Goal: Find specific page/section: Find specific page/section

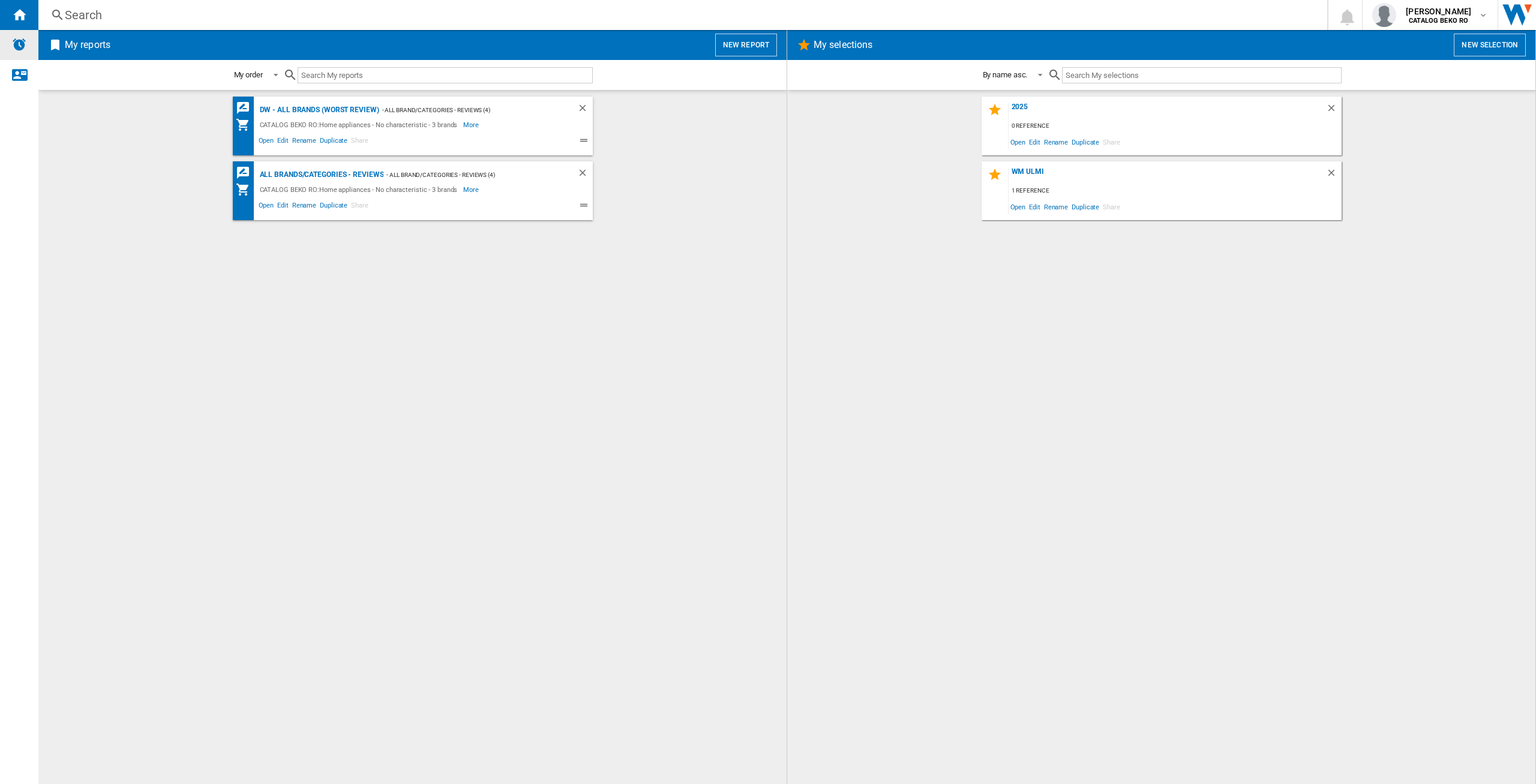
click at [23, 44] on img "Alerts" at bounding box center [20, 44] width 15 height 15
click at [1515, 19] on img "Open Wiser website" at bounding box center [1517, 15] width 38 height 30
click at [1484, 18] on md-icon "button" at bounding box center [1483, 15] width 9 height 9
click at [1025, 173] on md-backdrop at bounding box center [768, 392] width 1536 height 784
click at [298, 173] on div "All Brands/Categories - Reviews" at bounding box center [320, 175] width 127 height 15
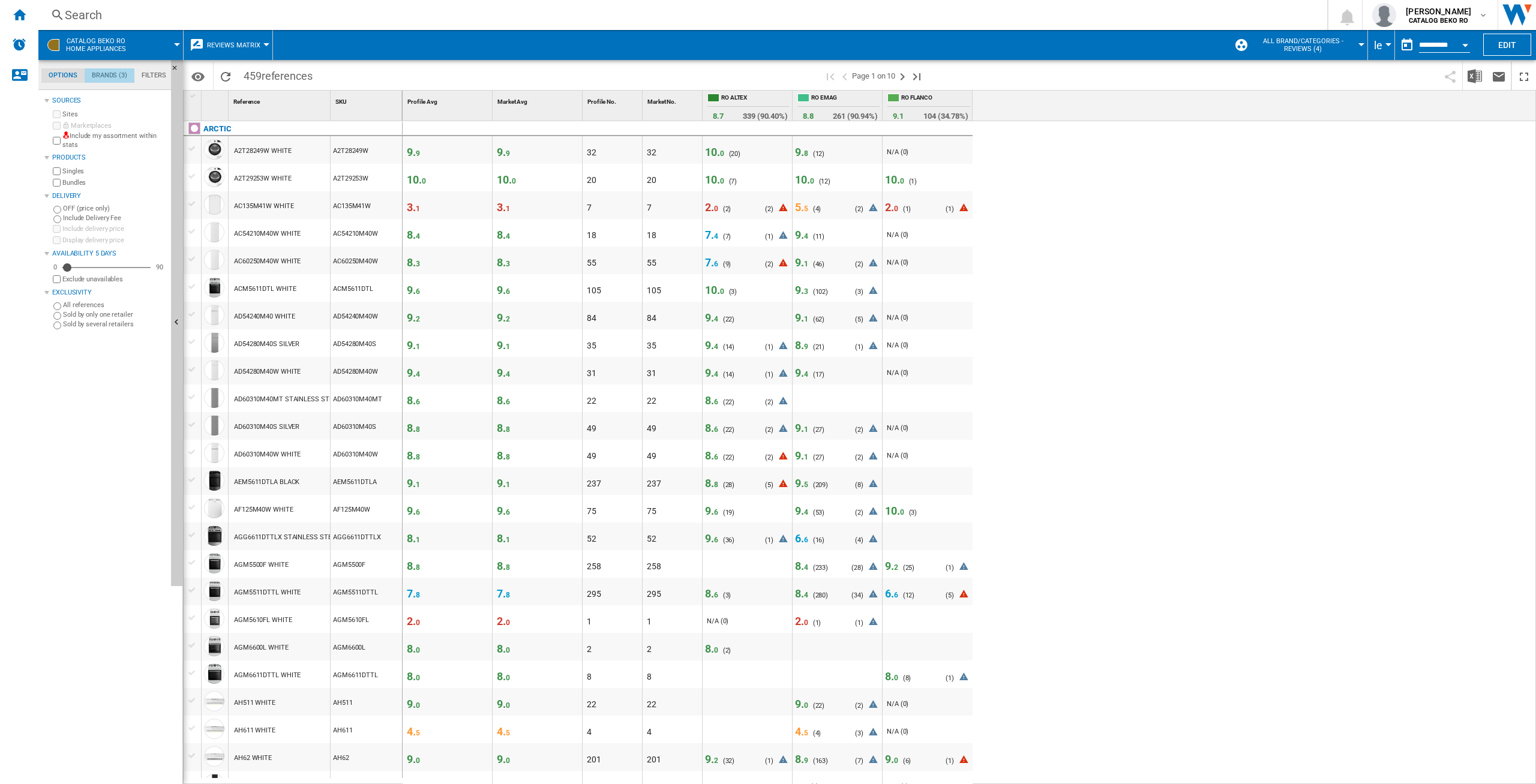
click at [112, 73] on md-tab-item "Brands (3)" at bounding box center [109, 76] width 49 height 15
click at [145, 72] on md-tab-item "Filters" at bounding box center [154, 76] width 39 height 15
click at [60, 79] on md-tab-item "Options" at bounding box center [63, 76] width 43 height 15
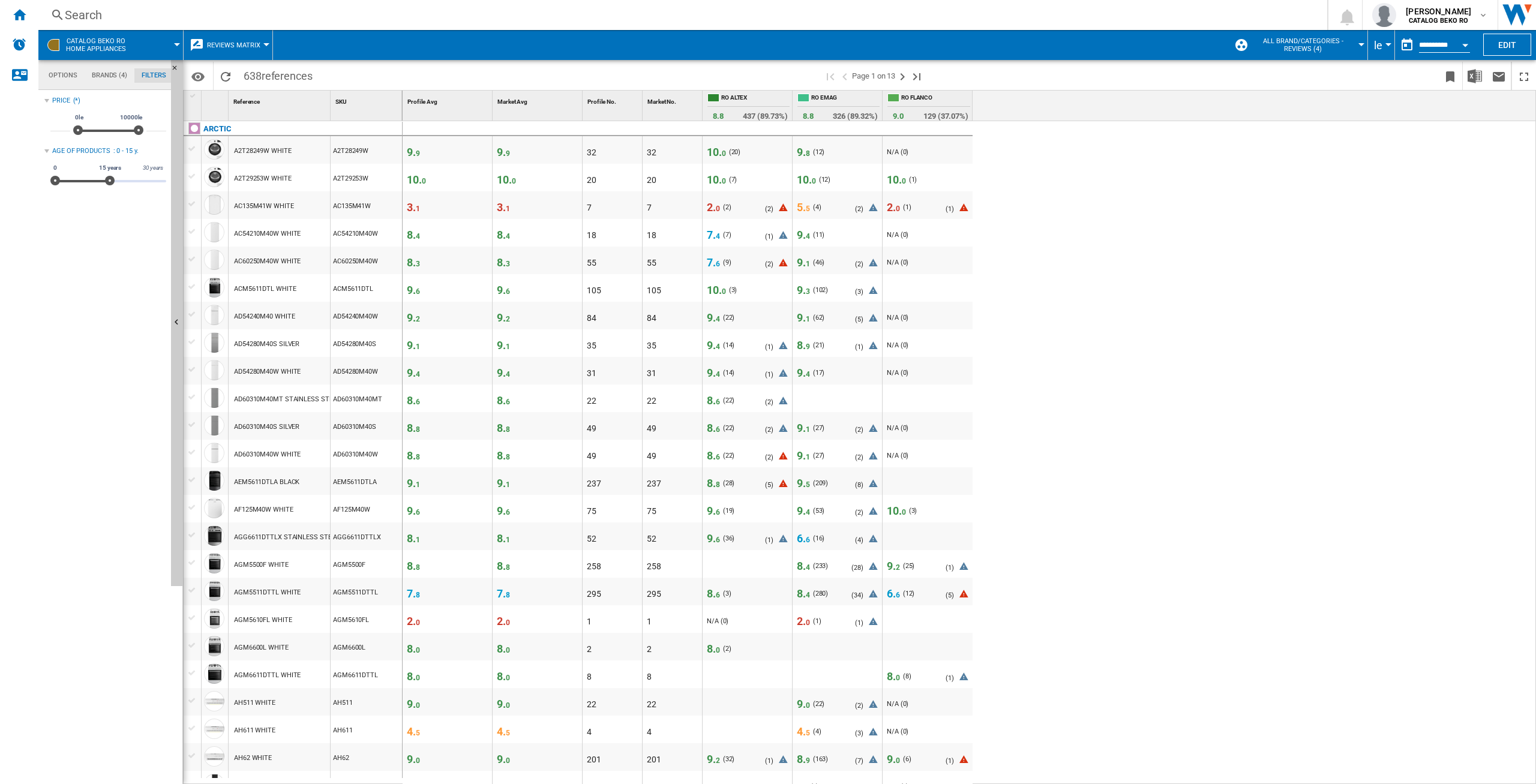
scroll to position [15, 0]
click at [23, 15] on ng-md-icon "Home" at bounding box center [20, 15] width 15 height 15
